Goal: Information Seeking & Learning: Learn about a topic

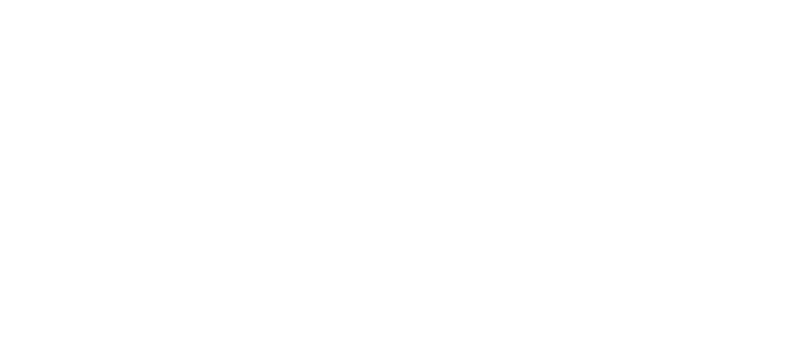
select select "recorded_music"
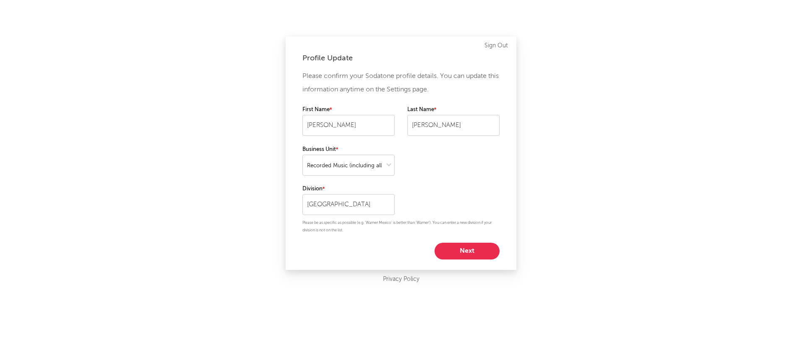
click at [466, 254] on button "Next" at bounding box center [466, 251] width 65 height 17
select select "marketing"
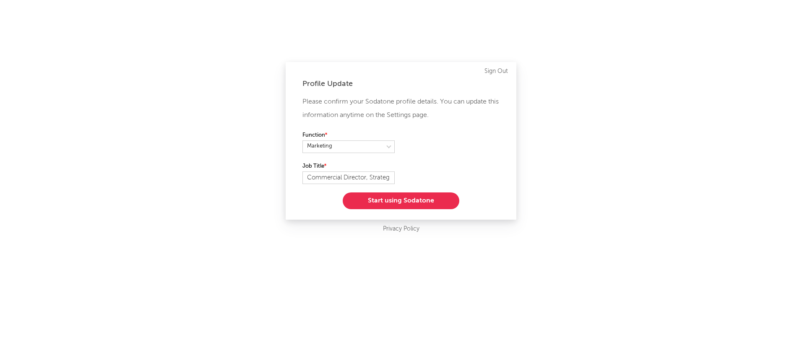
click at [420, 198] on button "Start using Sodatone" at bounding box center [401, 201] width 117 height 17
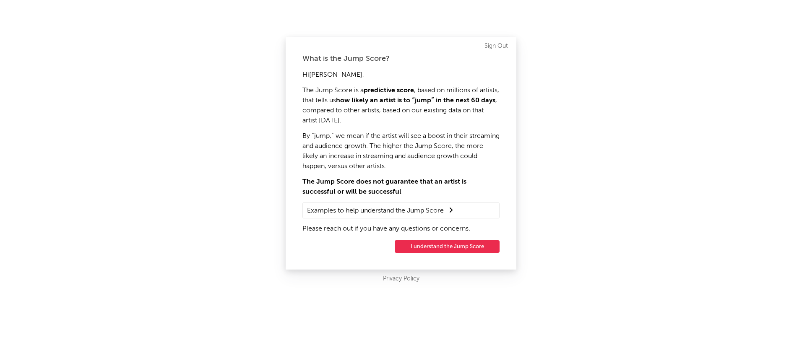
click at [455, 249] on button "I understand the Jump Score" at bounding box center [447, 246] width 105 height 13
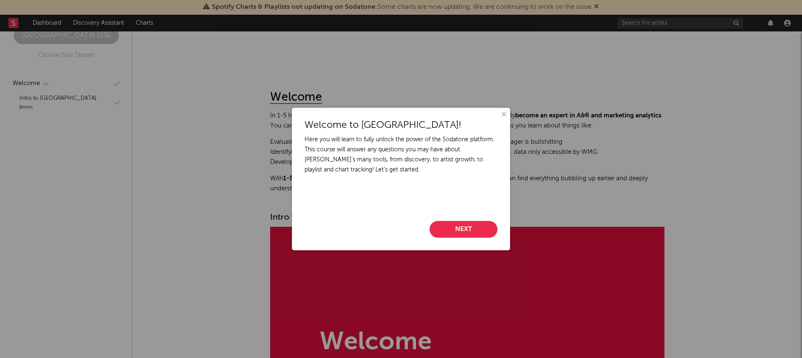
click at [504, 113] on button "×" at bounding box center [503, 114] width 9 height 9
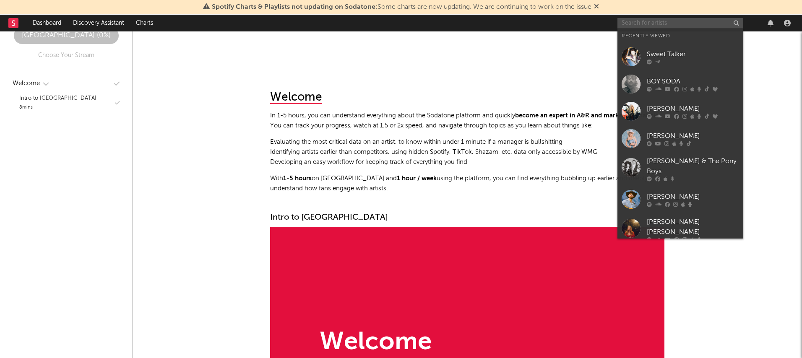
click at [681, 23] on input "text" at bounding box center [680, 23] width 126 height 10
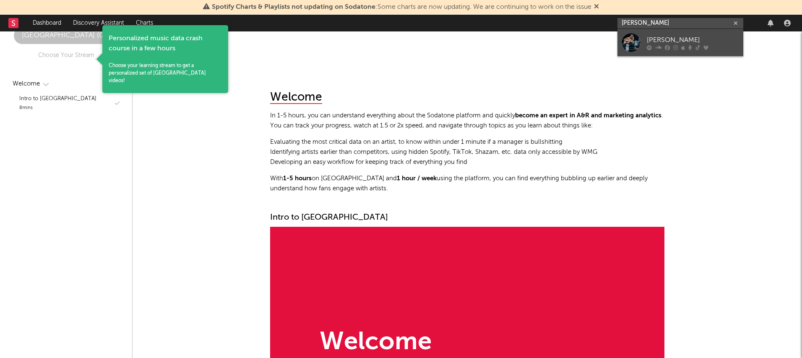
type input "[PERSON_NAME]"
click at [660, 41] on div "[PERSON_NAME]" at bounding box center [693, 40] width 92 height 10
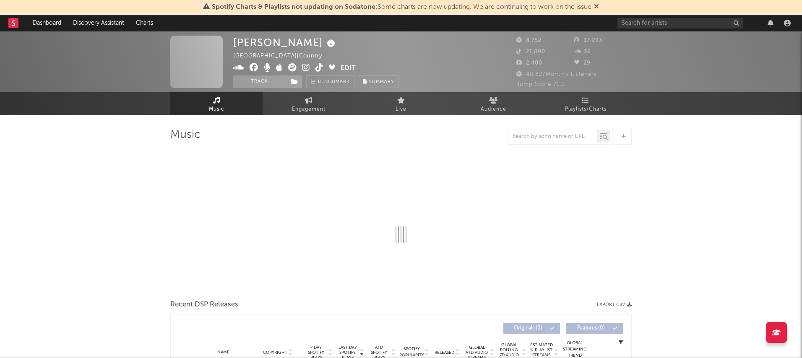
select select "1w"
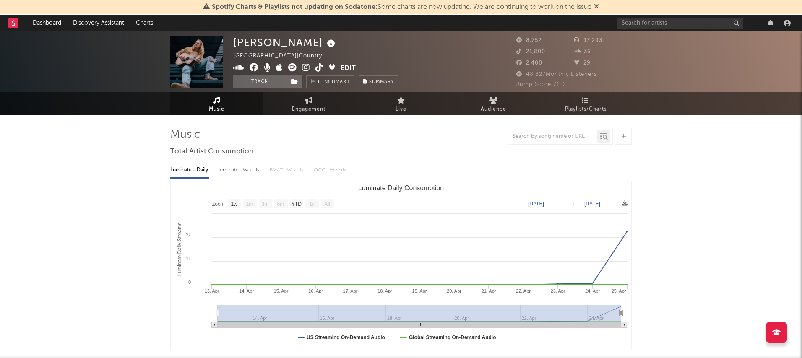
click at [600, 203] on text "[DATE]" at bounding box center [592, 204] width 16 height 6
click at [617, 203] on input "[DATE]" at bounding box center [597, 204] width 39 height 8
click at [307, 66] on icon at bounding box center [306, 67] width 8 height 8
click at [640, 25] on input "text" at bounding box center [680, 23] width 126 height 10
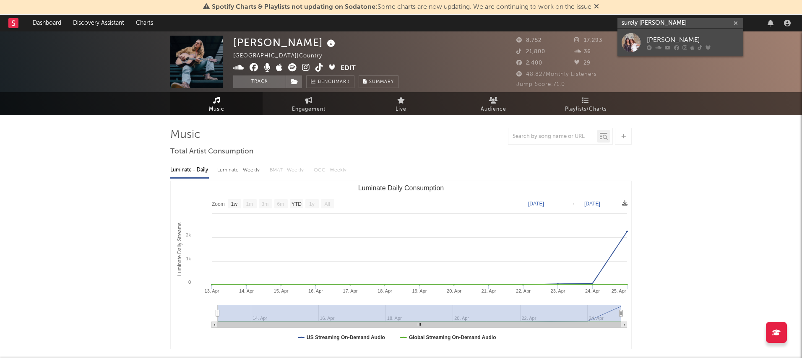
type input "surely [PERSON_NAME]"
click at [683, 39] on div "[PERSON_NAME]" at bounding box center [693, 40] width 92 height 10
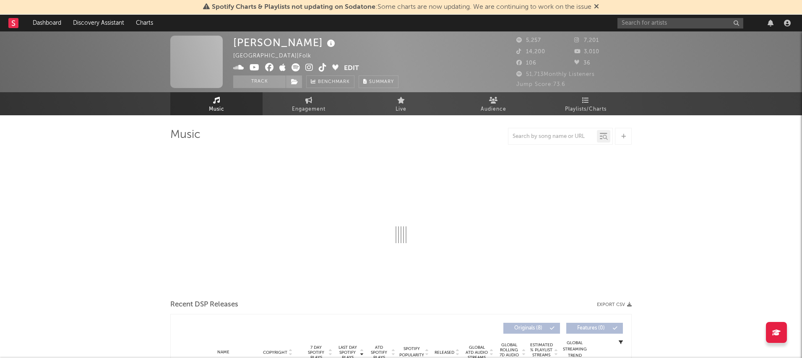
select select "6m"
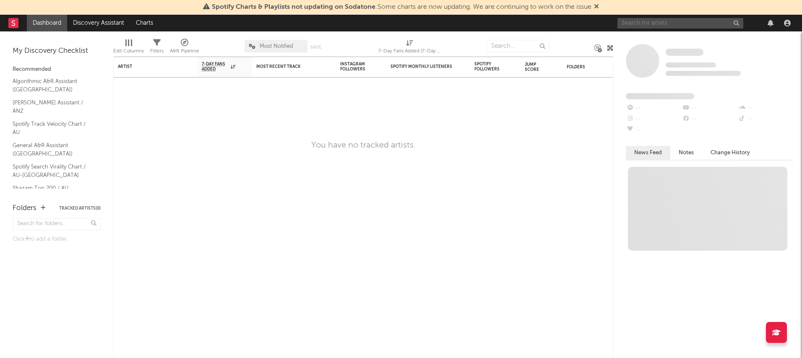
click at [663, 22] on input "text" at bounding box center [680, 23] width 126 height 10
type input "w"
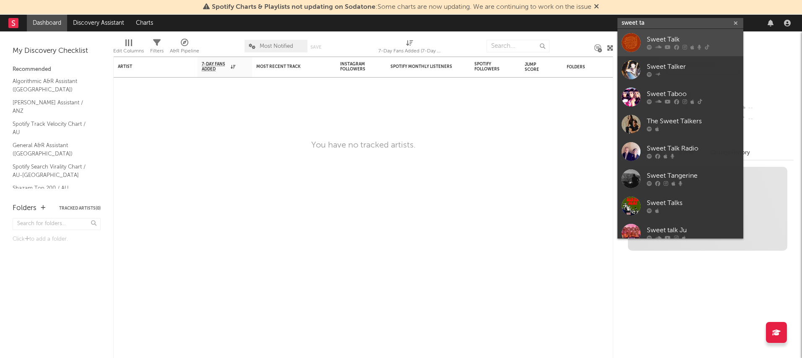
type input "sweet ta"
click at [661, 40] on div "Sweet Talk" at bounding box center [693, 40] width 92 height 10
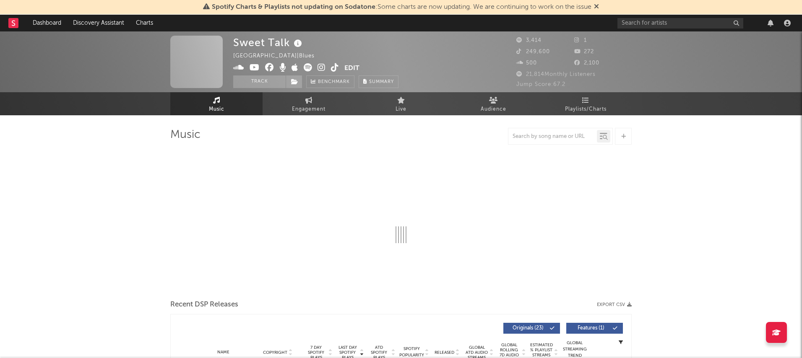
select select "1w"
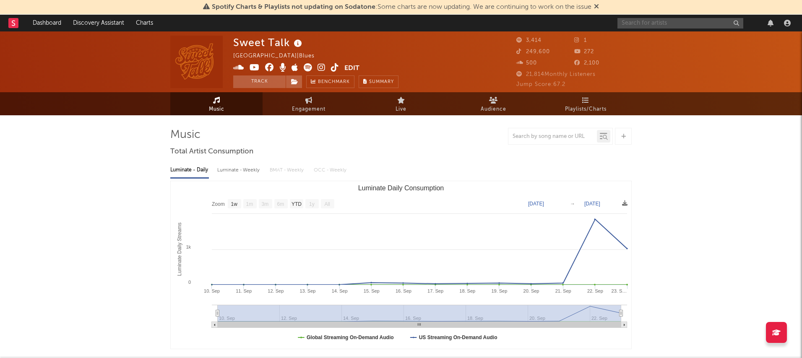
click at [648, 22] on input "text" at bounding box center [680, 23] width 126 height 10
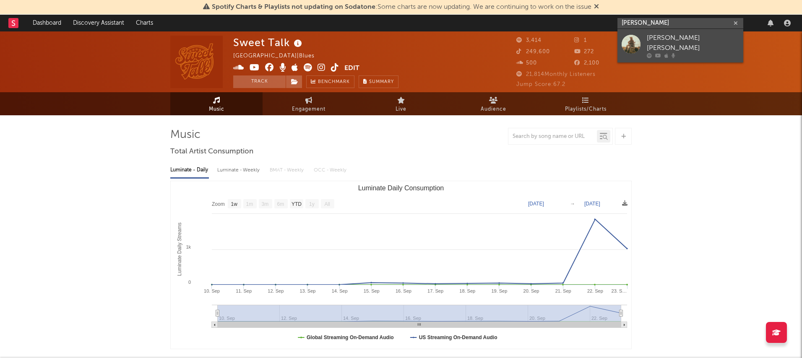
type input "[PERSON_NAME]"
click at [673, 37] on div "[PERSON_NAME] [PERSON_NAME]" at bounding box center [693, 43] width 92 height 20
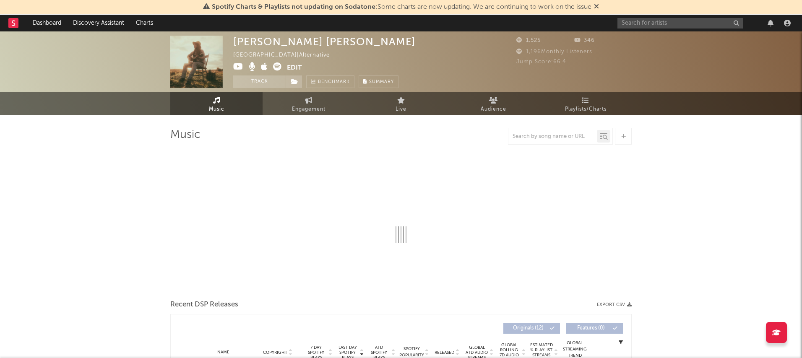
select select "6m"
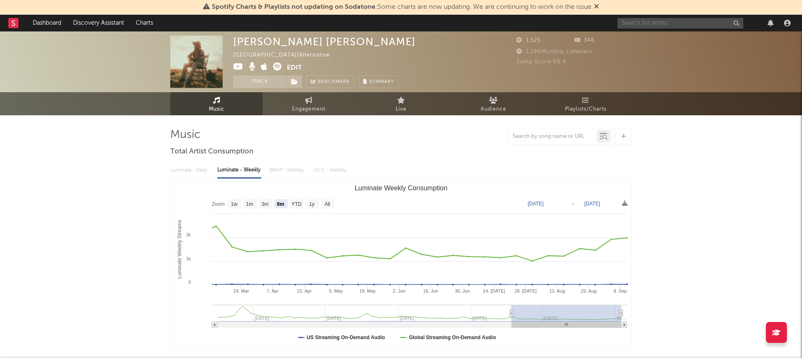
click at [673, 25] on input "text" at bounding box center [680, 23] width 126 height 10
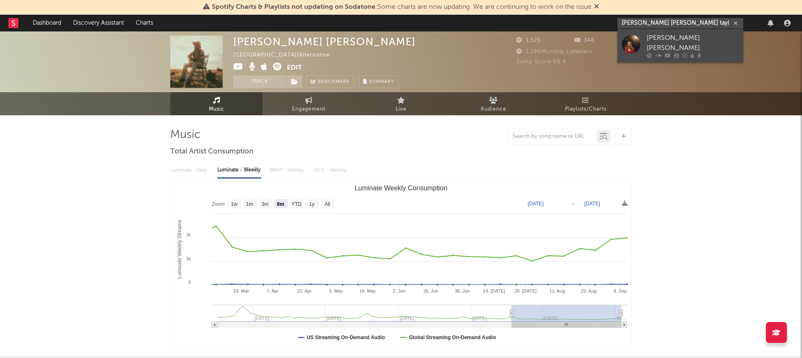
type input "claire anne tayl"
click at [690, 40] on div "[PERSON_NAME] [PERSON_NAME]" at bounding box center [693, 43] width 92 height 20
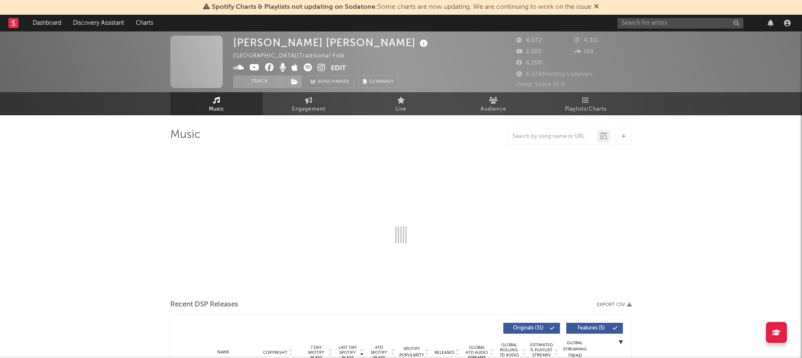
select select "6m"
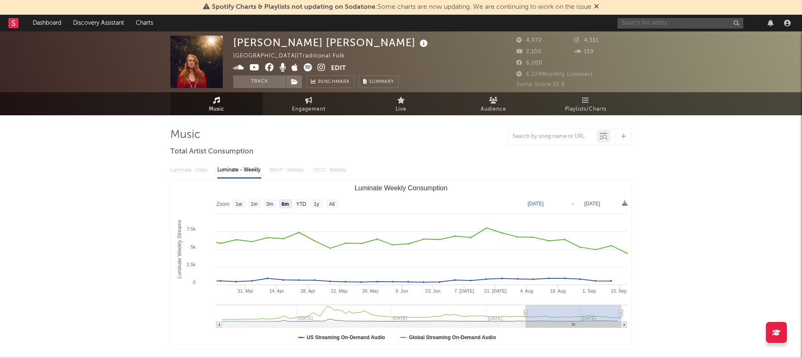
click at [636, 21] on input "text" at bounding box center [680, 23] width 126 height 10
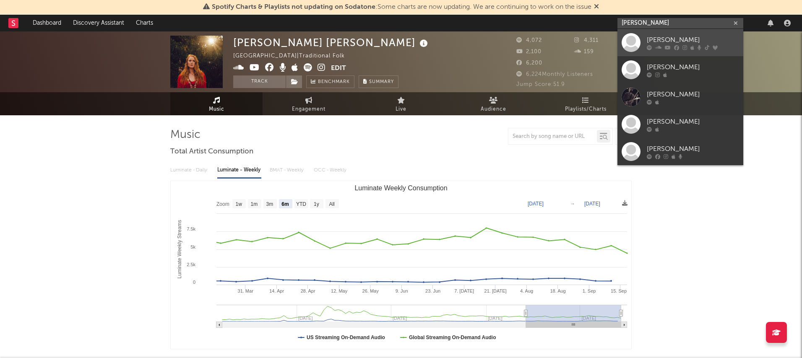
scroll to position [0, 0]
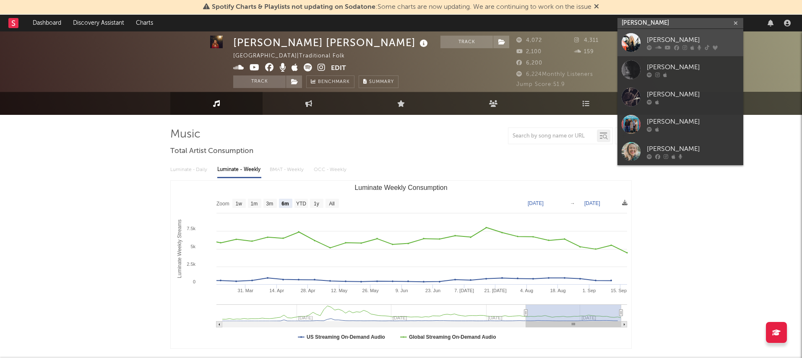
type input "sara berk"
click at [653, 33] on link "[PERSON_NAME]" at bounding box center [680, 42] width 126 height 27
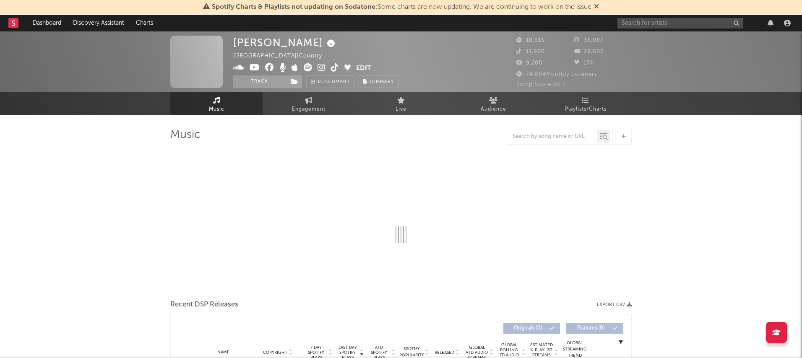
select select "6m"
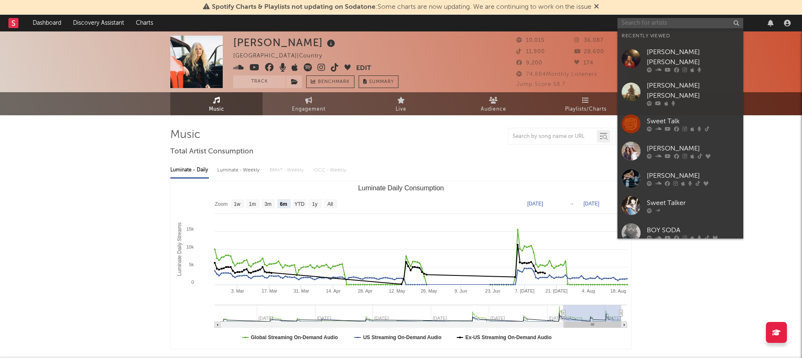
click at [649, 26] on input "text" at bounding box center [680, 23] width 126 height 10
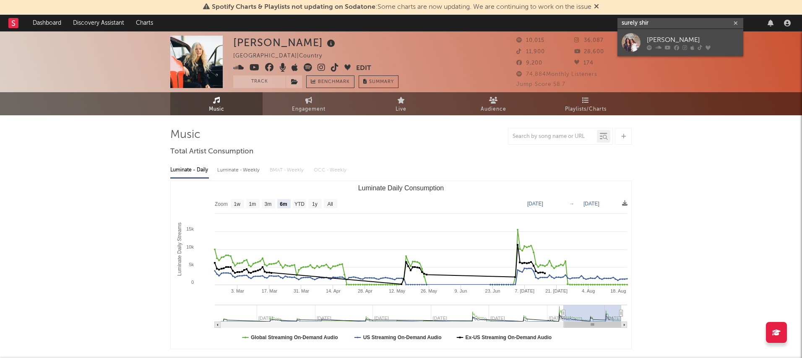
type input "surely shir"
click at [657, 36] on div "[PERSON_NAME]" at bounding box center [693, 40] width 92 height 10
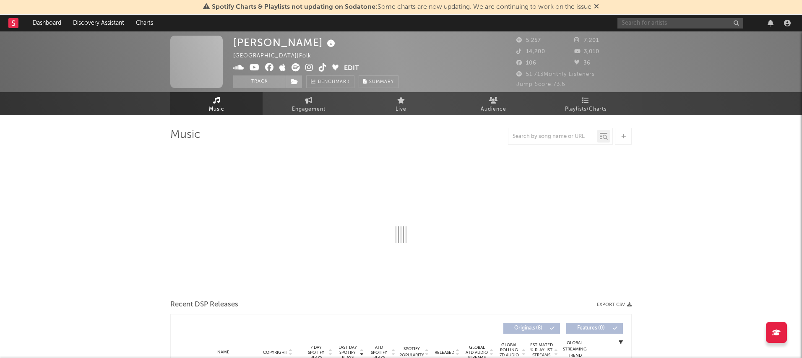
select select "6m"
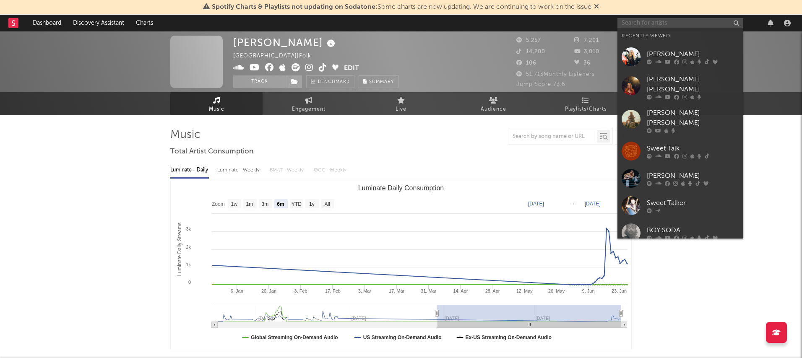
click at [661, 24] on input "text" at bounding box center [680, 23] width 126 height 10
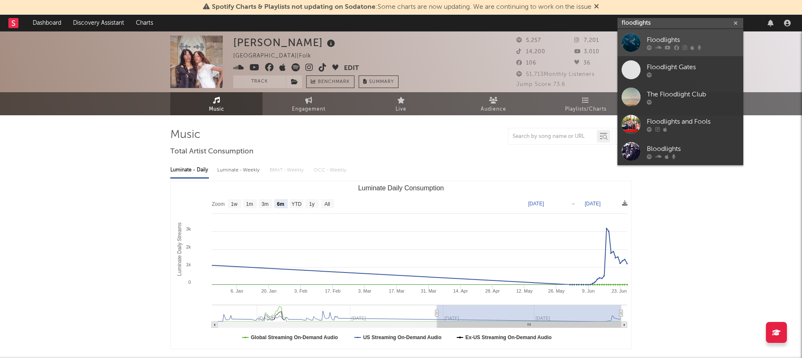
type input "floodlights"
click at [674, 39] on div "Floodlights" at bounding box center [693, 40] width 92 height 10
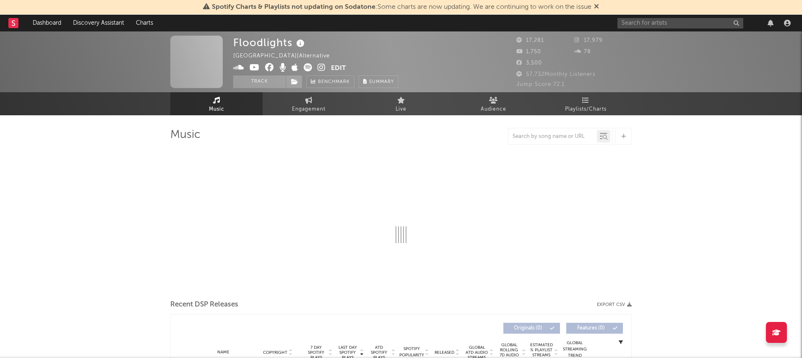
select select "1w"
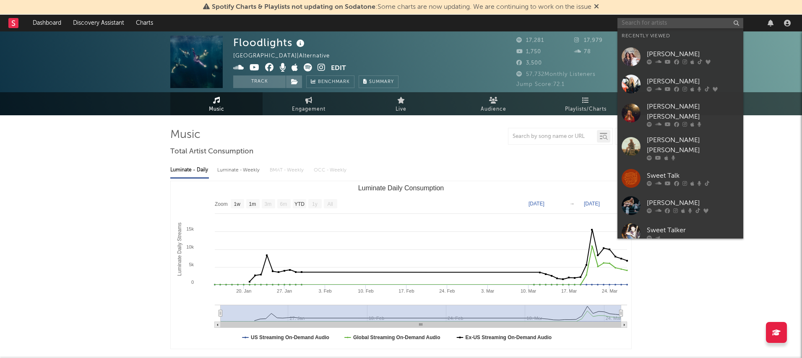
click at [669, 22] on input "text" at bounding box center [680, 23] width 126 height 10
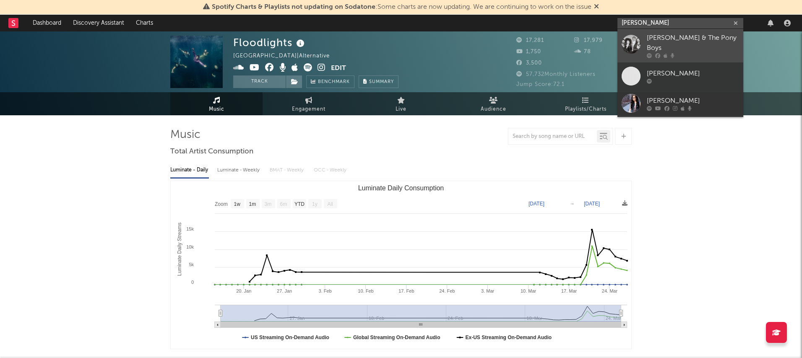
type input "caitlin harn"
click at [688, 39] on div "[PERSON_NAME] & The Pony Boys" at bounding box center [693, 43] width 92 height 20
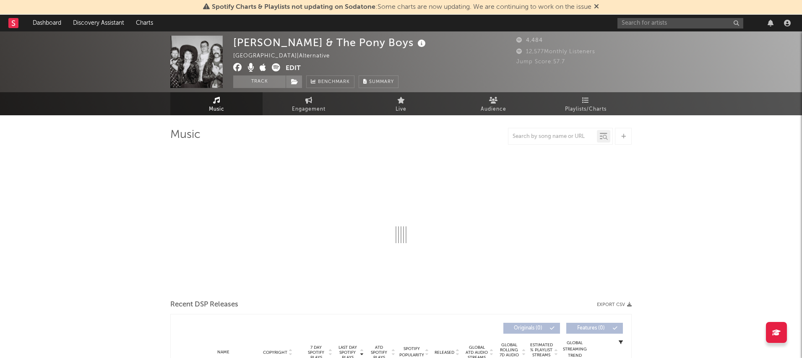
select select "6m"
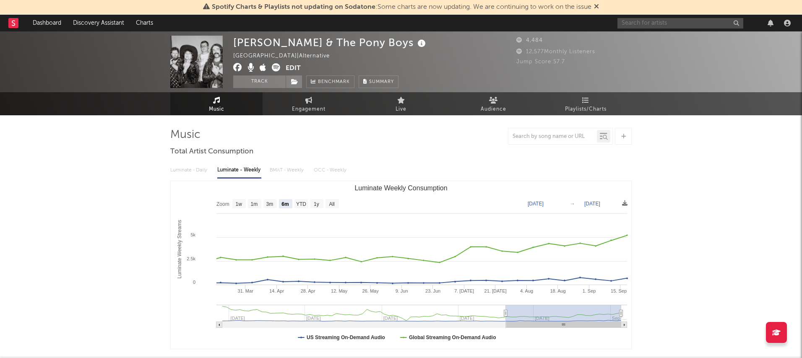
click at [671, 22] on input "text" at bounding box center [680, 23] width 126 height 10
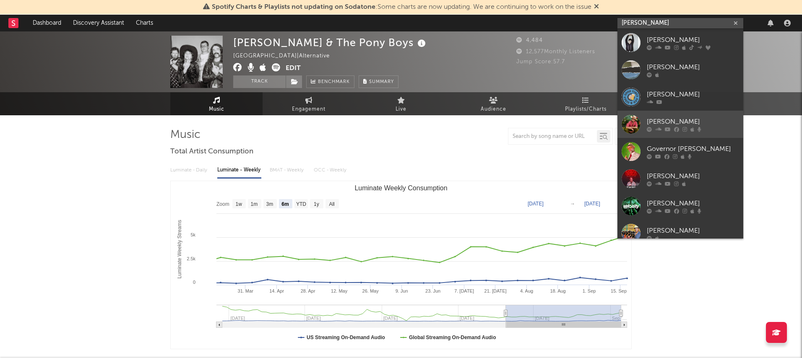
type input "andy goll"
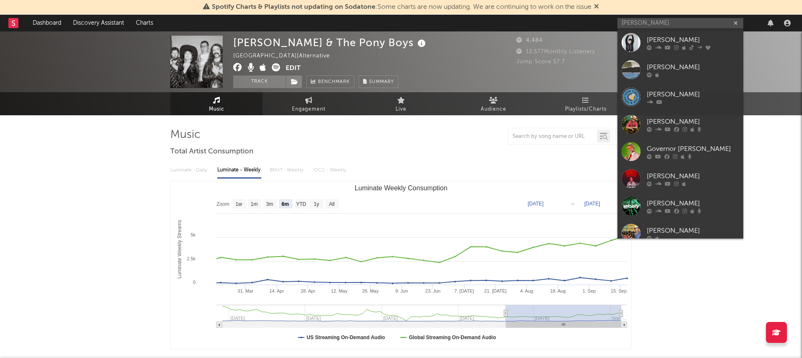
click at [677, 118] on div "Andy Golledge" at bounding box center [693, 122] width 92 height 10
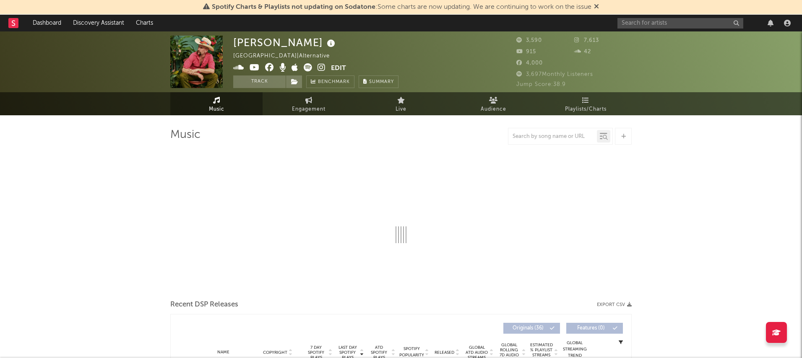
select select "1w"
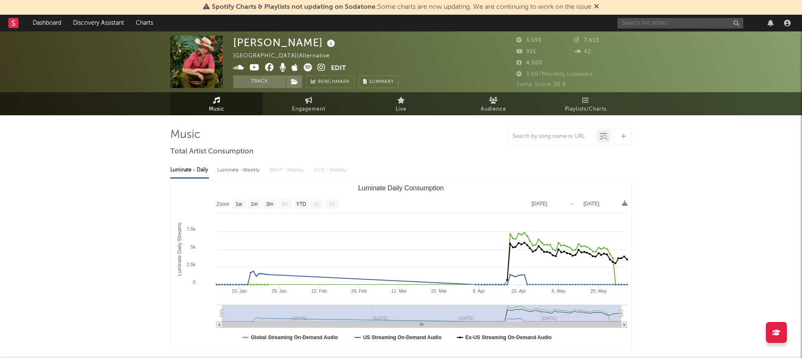
click at [659, 23] on input "text" at bounding box center [680, 23] width 126 height 10
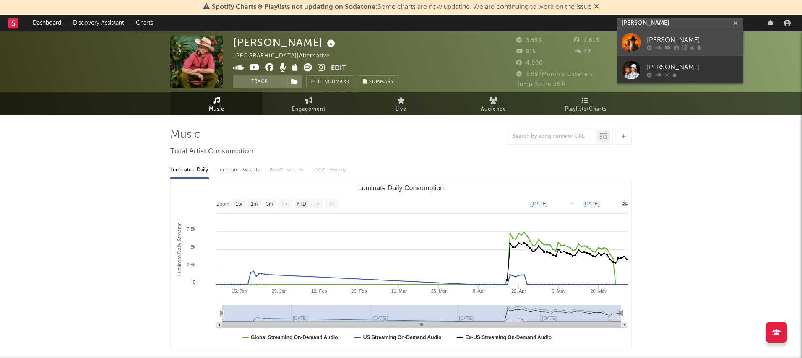
type input "henry wag"
click at [676, 40] on div "Henry Wagons" at bounding box center [693, 40] width 92 height 10
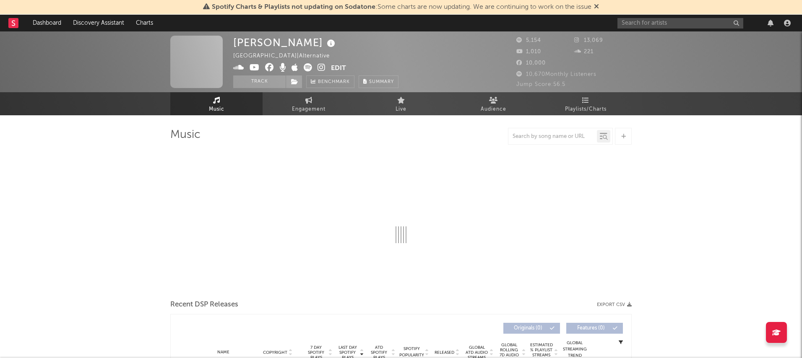
select select "6m"
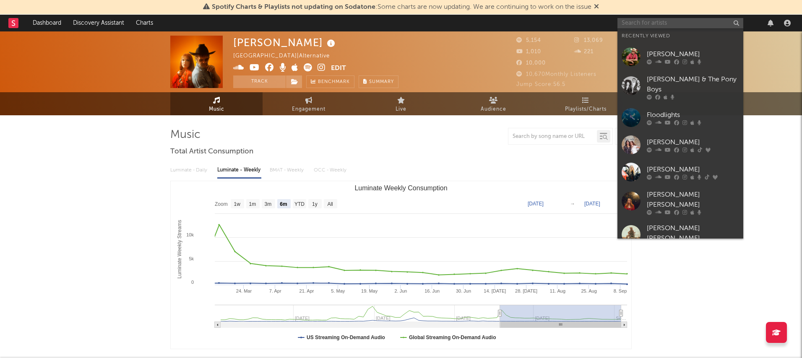
click at [671, 24] on input "text" at bounding box center [680, 23] width 126 height 10
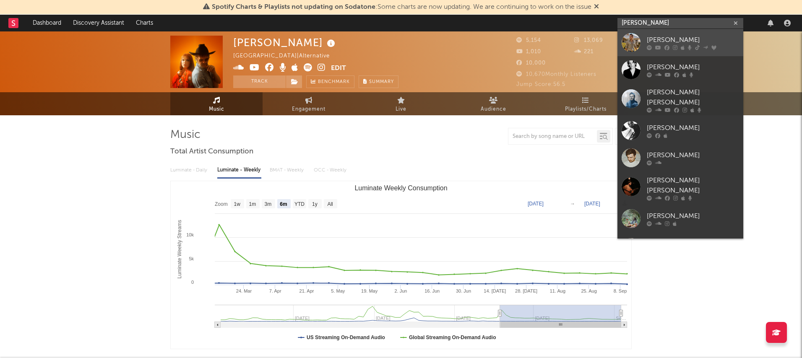
type input "james johns"
click at [676, 42] on div "James Johnston" at bounding box center [693, 40] width 92 height 10
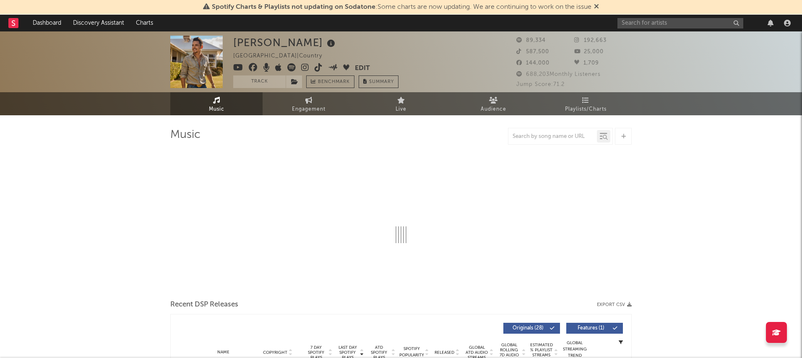
select select "6m"
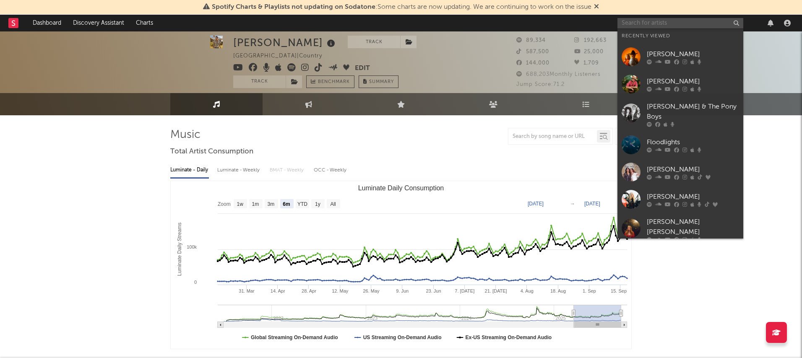
click at [670, 26] on input "text" at bounding box center [680, 23] width 126 height 10
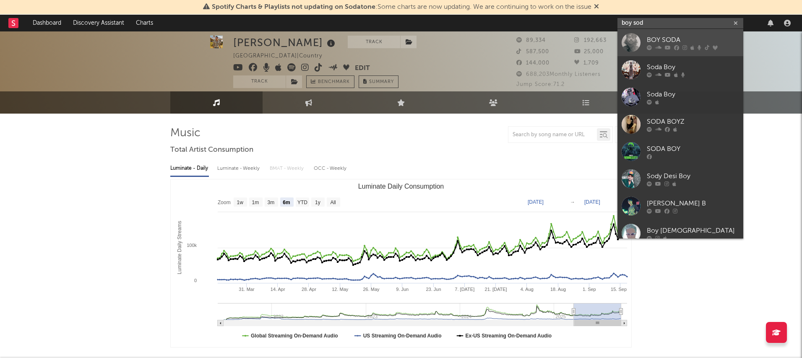
type input "boy sod"
click at [669, 37] on div "BOY SODA" at bounding box center [693, 40] width 92 height 10
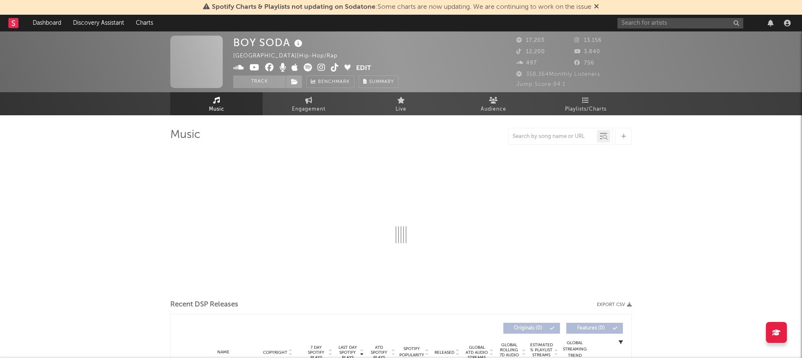
select select "6m"
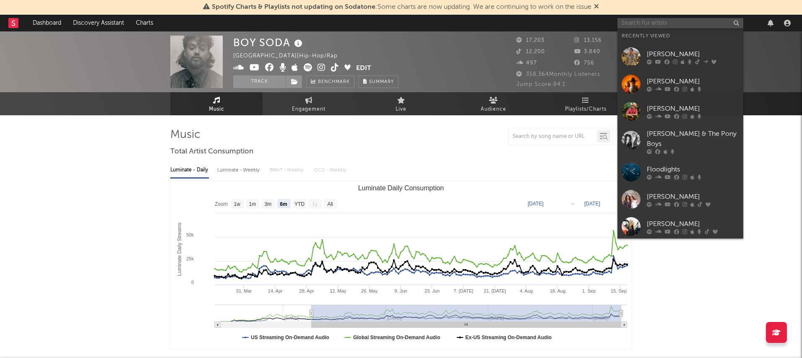
click at [657, 24] on input "text" at bounding box center [680, 23] width 126 height 10
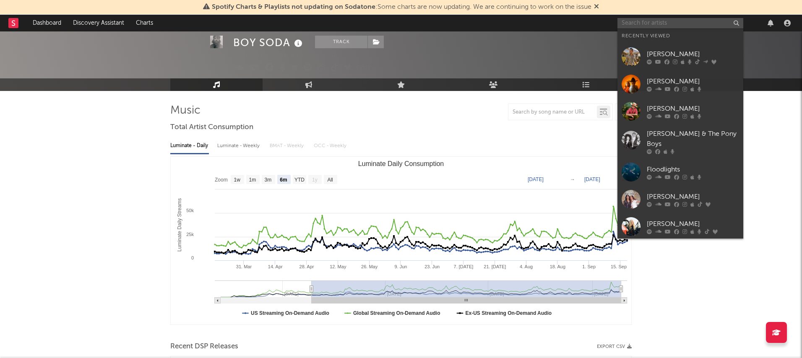
scroll to position [25, 0]
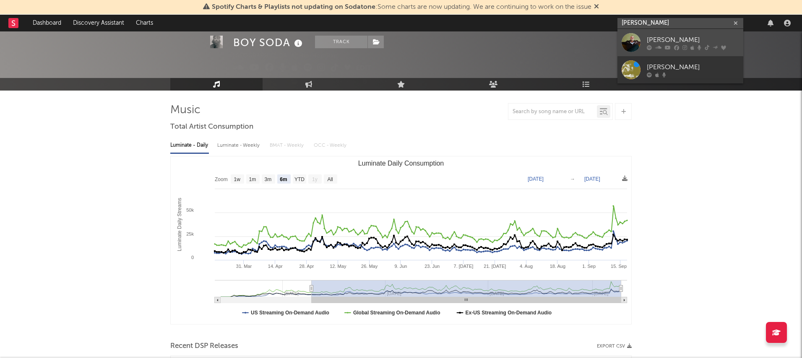
type input "brad cox"
click at [652, 38] on div "Brad Cox" at bounding box center [693, 40] width 92 height 10
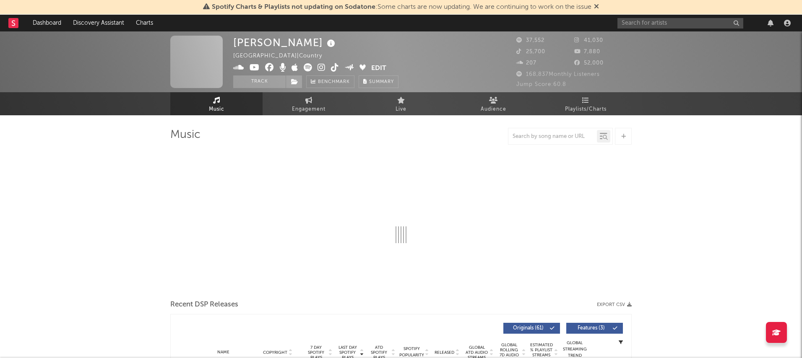
select select "6m"
